Goal: Task Accomplishment & Management: Manage account settings

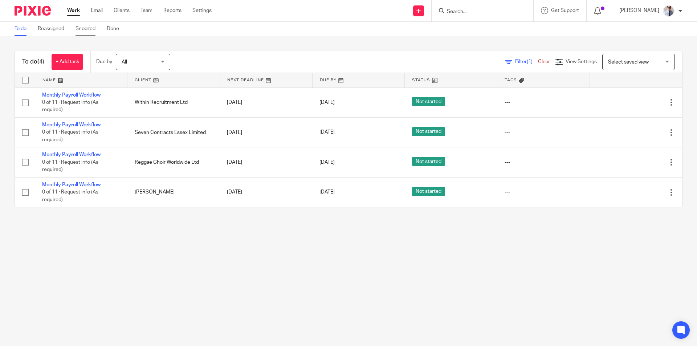
click at [82, 28] on link "Snoozed" at bounding box center [88, 29] width 26 height 14
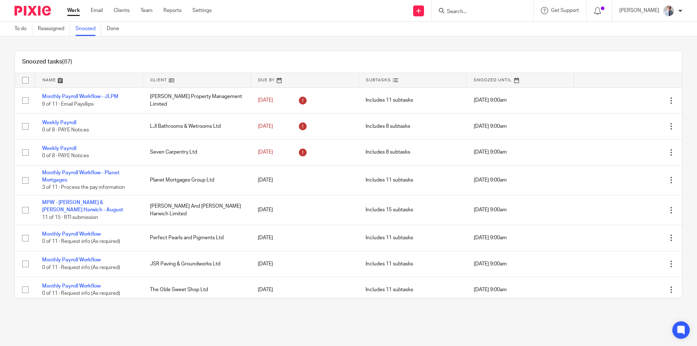
click at [73, 10] on link "Work" at bounding box center [73, 10] width 13 height 7
